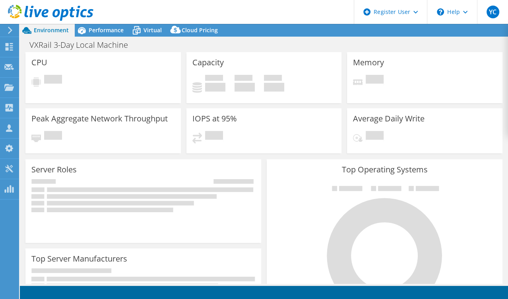
select select "USD"
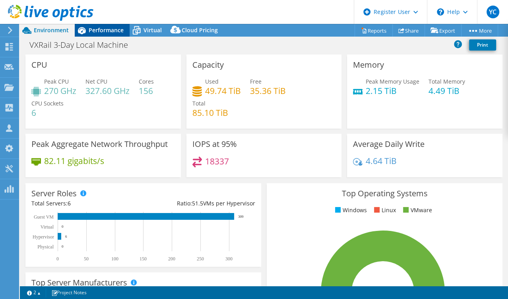
click at [107, 33] on span "Performance" at bounding box center [106, 30] width 35 height 8
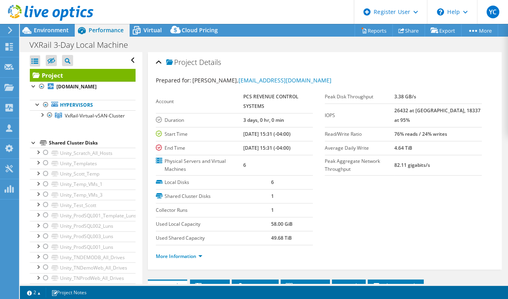
click at [395, 111] on label "IOPS" at bounding box center [360, 115] width 70 height 8
click at [413, 111] on b "26432 at [GEOGRAPHIC_DATA], 18337 at 95%" at bounding box center [438, 115] width 86 height 16
copy b "26432"
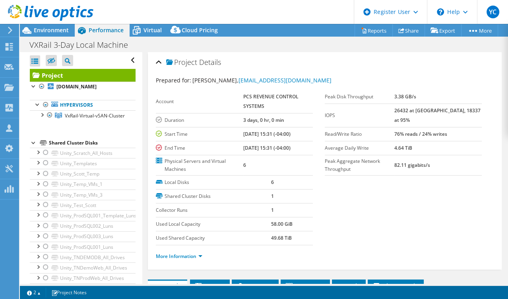
drag, startPoint x: 413, startPoint y: 111, endPoint x: 63, endPoint y: 44, distance: 356.3
click at [313, 123] on div "Account PCS REVENUE CONTROL SYSTEMS Duration 3 days, 0 hr, 0 min Start Time [DA…" at bounding box center [240, 133] width 169 height 86
click at [33, 27] on icon at bounding box center [27, 30] width 14 height 14
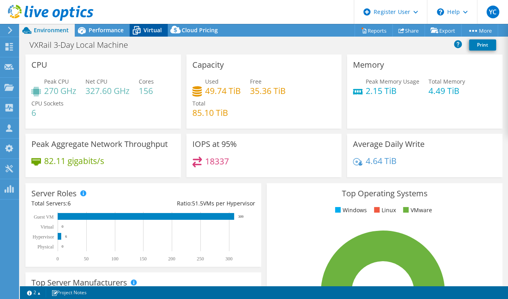
click at [137, 27] on icon at bounding box center [136, 27] width 5 height 3
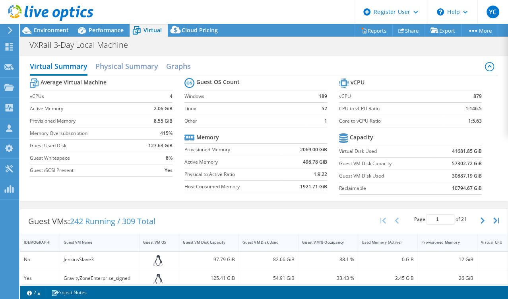
click at [128, 22] on header "YC Dell User [PERSON_NAME] [PERSON_NAME][EMAIL_ADDRESS][DOMAIN_NAME] Dell My Pr…" at bounding box center [254, 12] width 508 height 24
click at [111, 32] on span "Performance" at bounding box center [106, 30] width 35 height 8
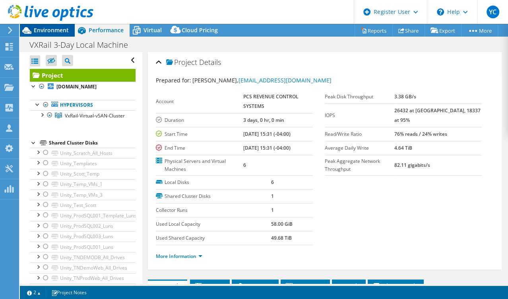
click at [44, 32] on span "Environment" at bounding box center [51, 30] width 35 height 8
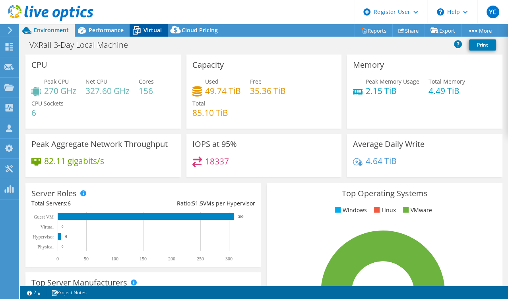
click at [151, 33] on span "Virtual" at bounding box center [153, 30] width 18 height 8
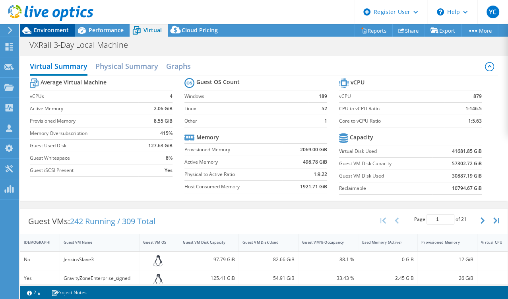
click at [38, 31] on span "Environment" at bounding box center [51, 30] width 35 height 8
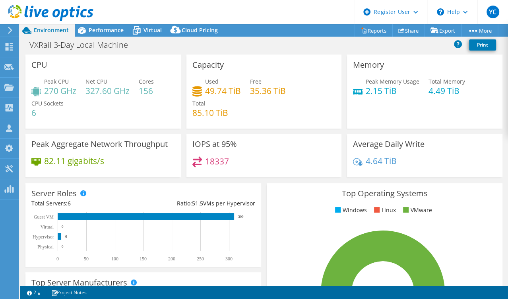
drag, startPoint x: 272, startPoint y: 199, endPoint x: 177, endPoint y: 192, distance: 95.7
click at [272, 199] on div "Top Operating Systems Windows Linux VMware 100.0% ESXi 7.0" at bounding box center [385, 278] width 236 height 191
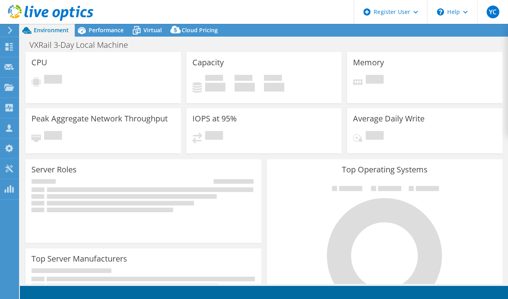
select select "USD"
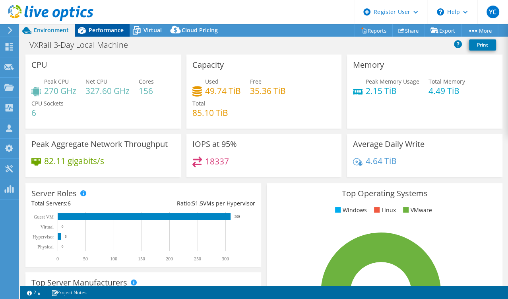
click at [91, 32] on span "Performance" at bounding box center [106, 30] width 35 height 8
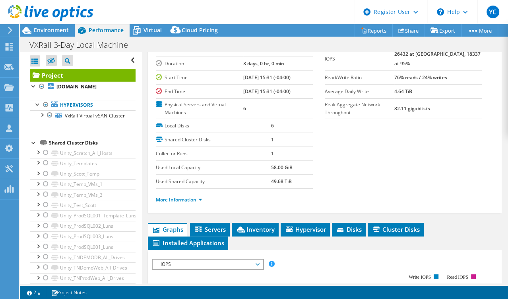
scroll to position [88, 0]
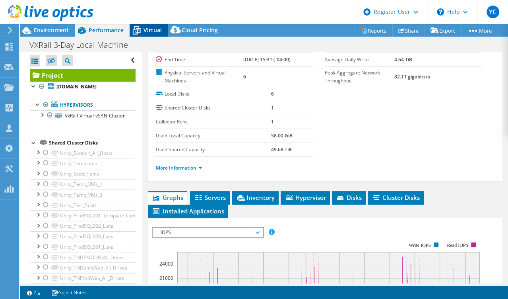
click at [147, 27] on span "Virtual" at bounding box center [153, 30] width 18 height 8
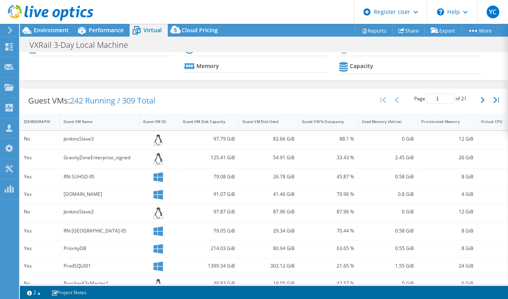
scroll to position [44, 0]
